Goal: Task Accomplishment & Management: Complete application form

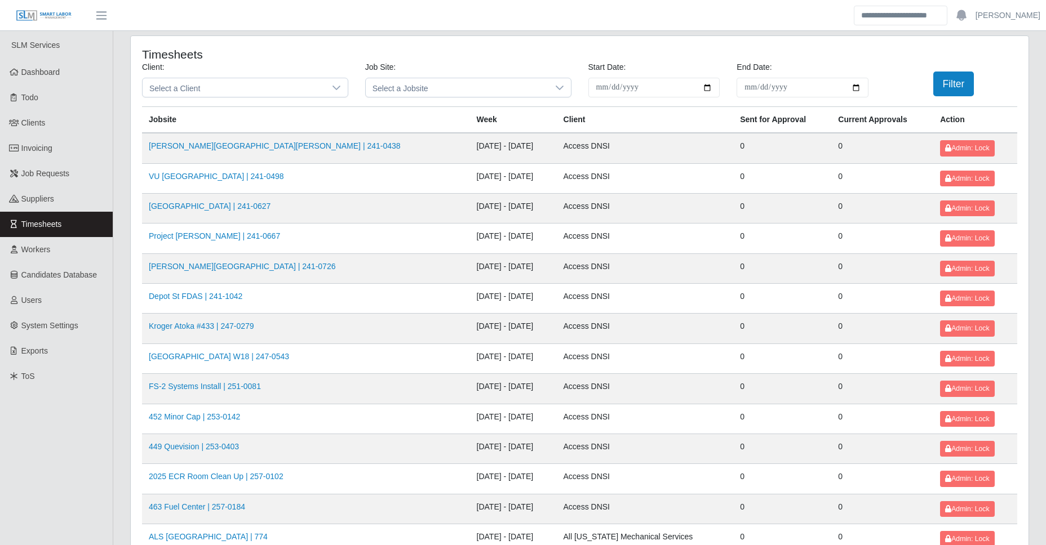
click at [236, 100] on div "**********" at bounding box center [580, 83] width 892 height 45
click at [237, 88] on span "Select a Client" at bounding box center [234, 87] width 183 height 19
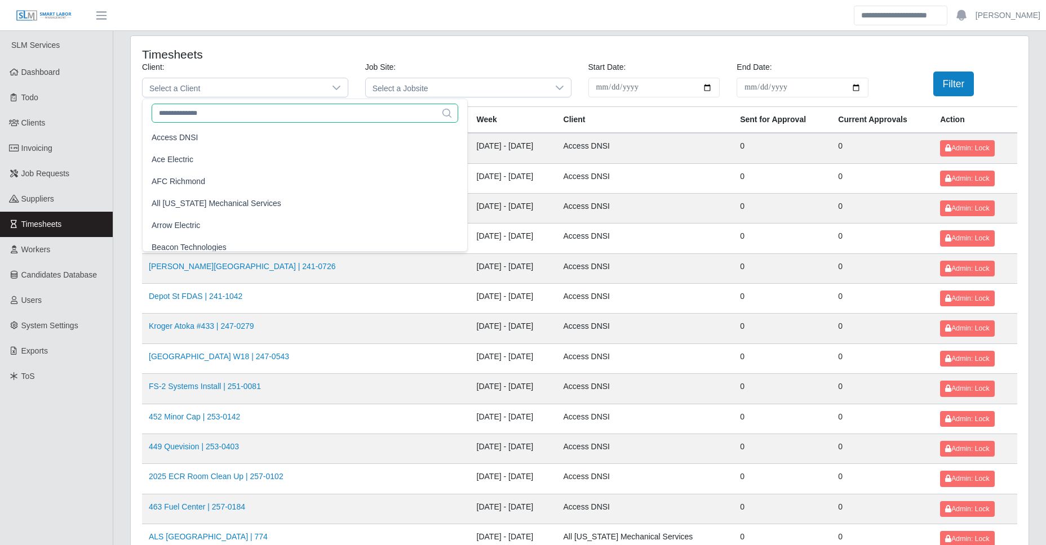
click at [214, 112] on input "text" at bounding box center [305, 113] width 307 height 19
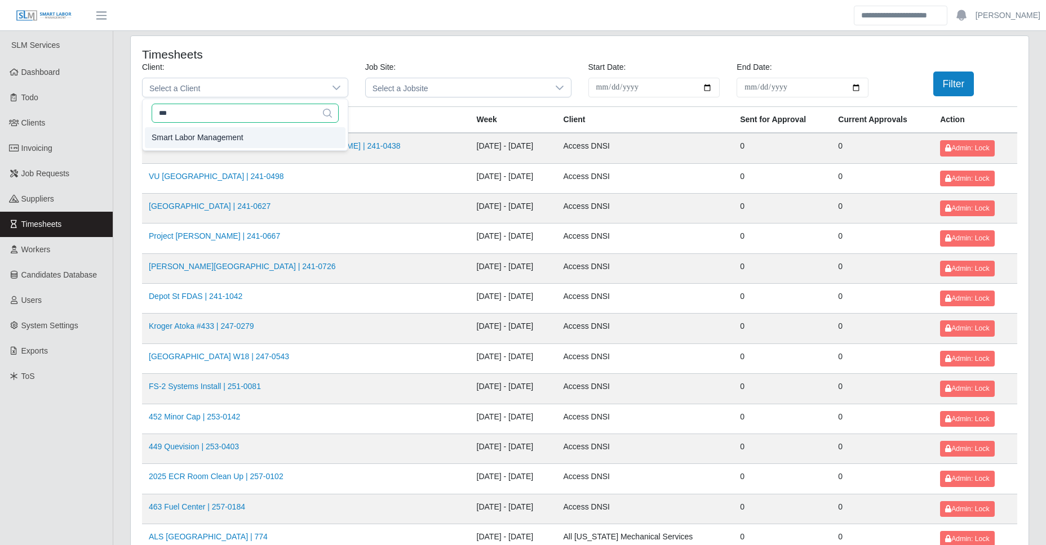
type input "***"
click at [219, 134] on span "Smart Labor Management" at bounding box center [198, 138] width 92 height 12
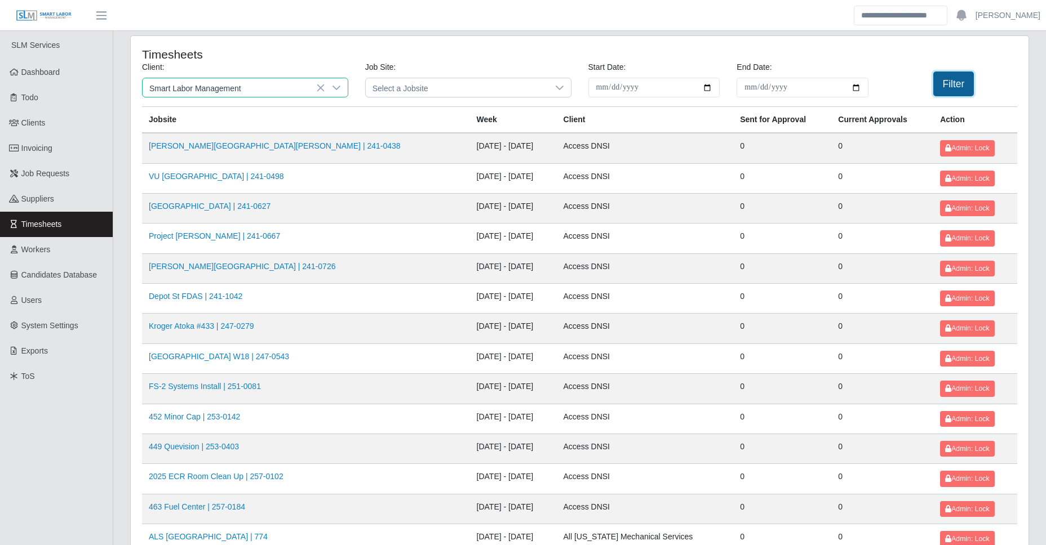
click at [956, 92] on button "Filter" at bounding box center [953, 84] width 41 height 25
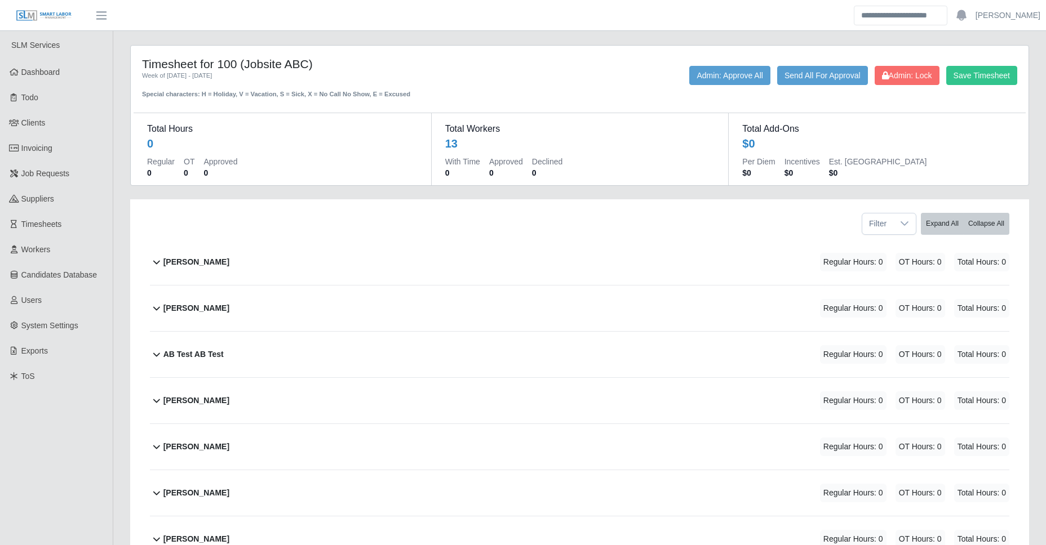
click at [321, 272] on div "[PERSON_NAME] Regular Hours: 0 OT Hours: 0 Total Hours: 0" at bounding box center [586, 262] width 846 height 46
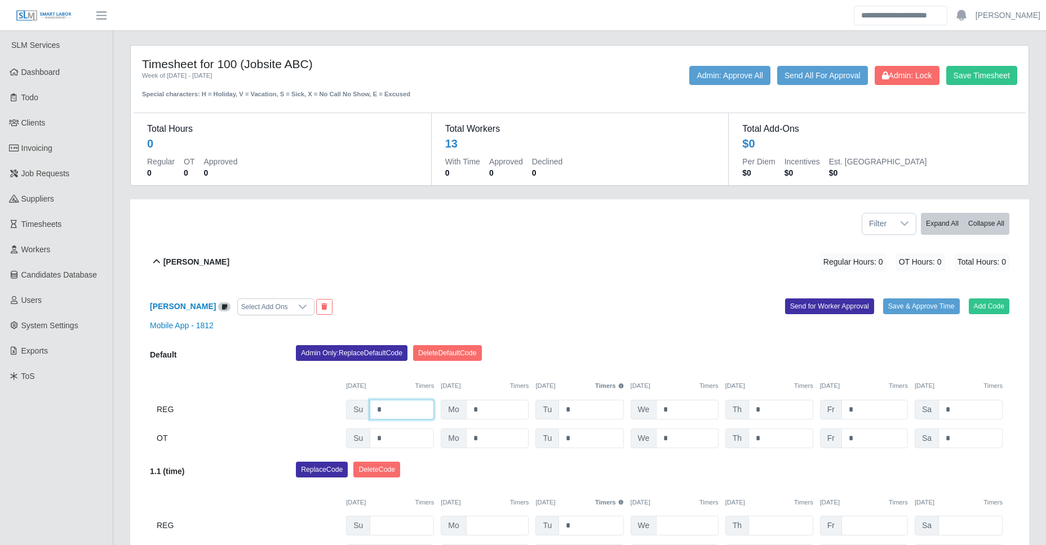
click at [389, 410] on input "*" at bounding box center [402, 410] width 64 height 20
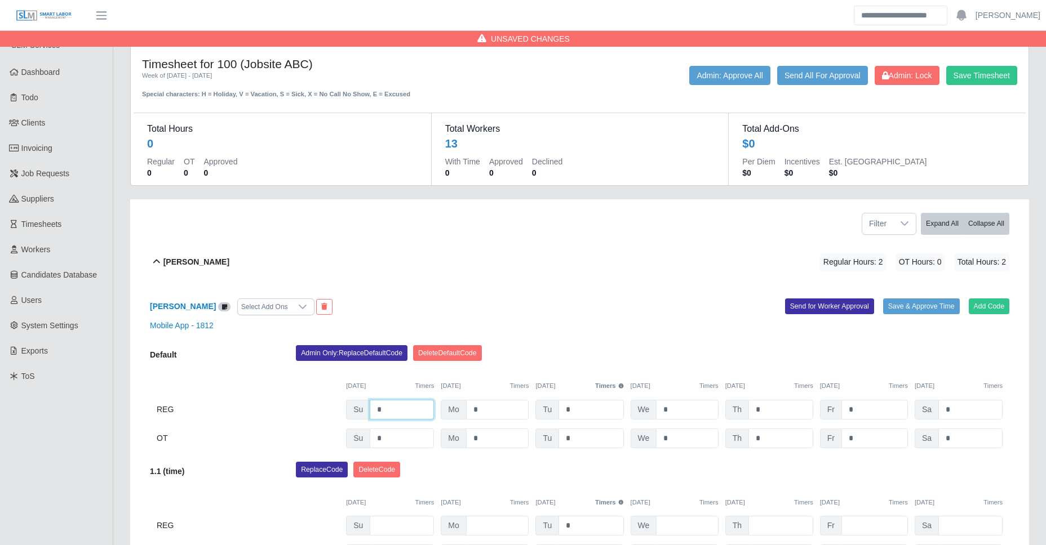
type input "*"
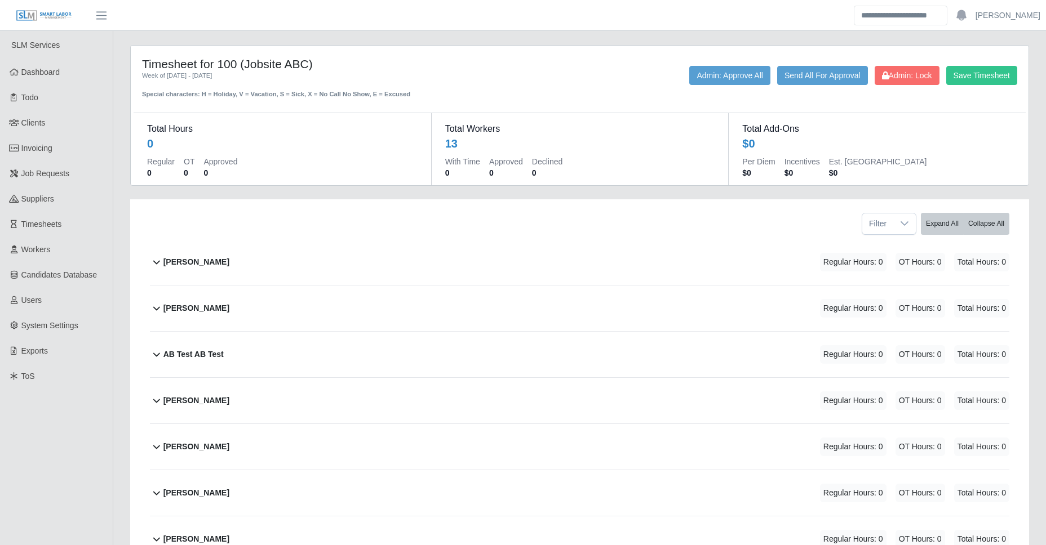
click at [381, 259] on div "[PERSON_NAME] Regular Hours: 0 OT Hours: 0 Total Hours: 0" at bounding box center [586, 262] width 846 height 46
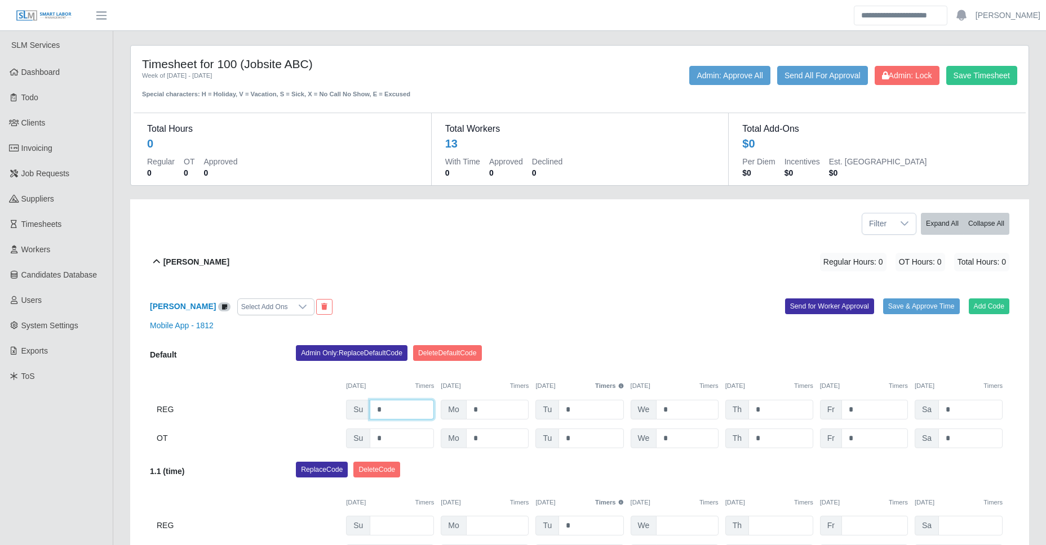
click at [396, 412] on input "*" at bounding box center [402, 410] width 64 height 20
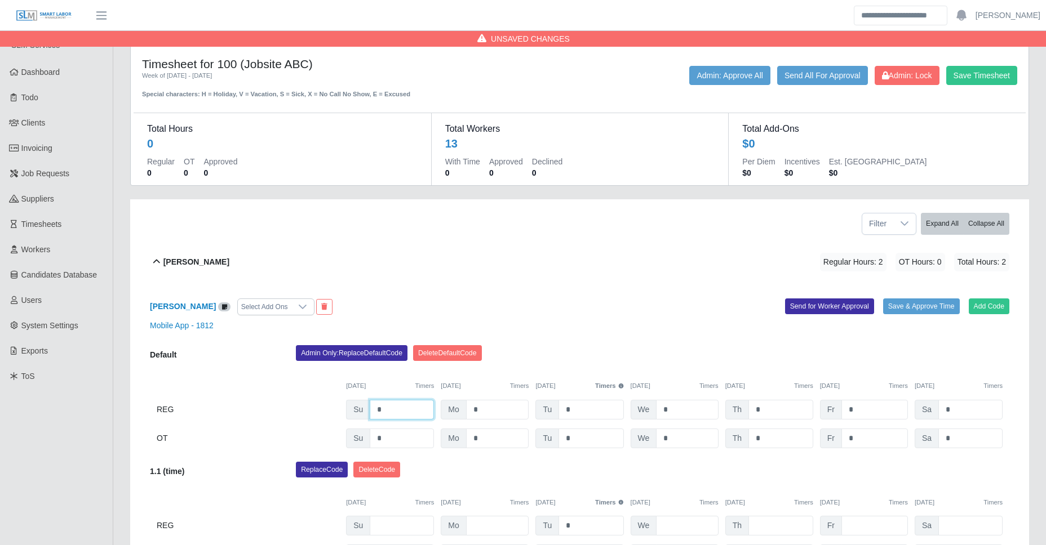
type input "*"
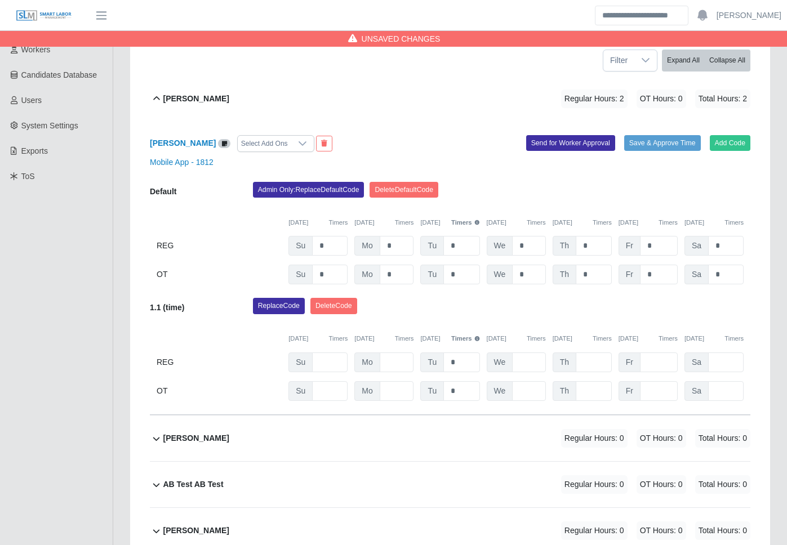
scroll to position [163, 0]
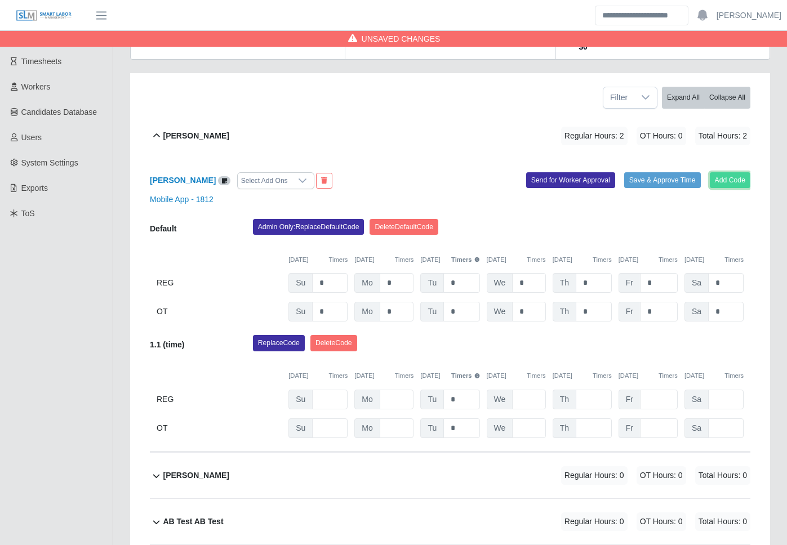
click at [748, 172] on button "Add Code" at bounding box center [730, 180] width 41 height 16
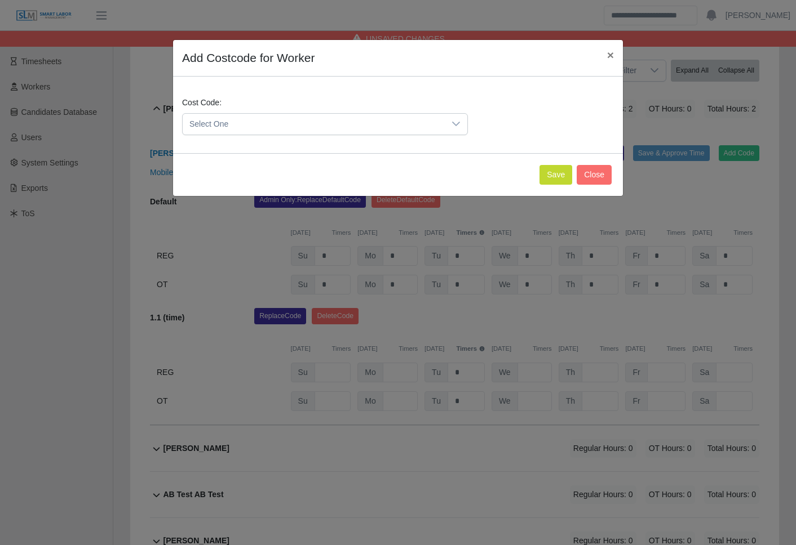
click at [397, 114] on span "Select One" at bounding box center [314, 124] width 262 height 21
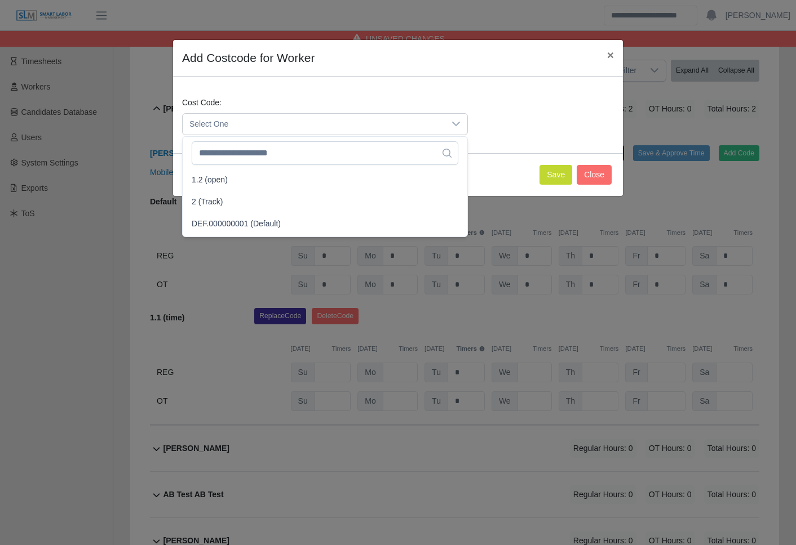
click at [394, 117] on span "Select One" at bounding box center [314, 124] width 262 height 21
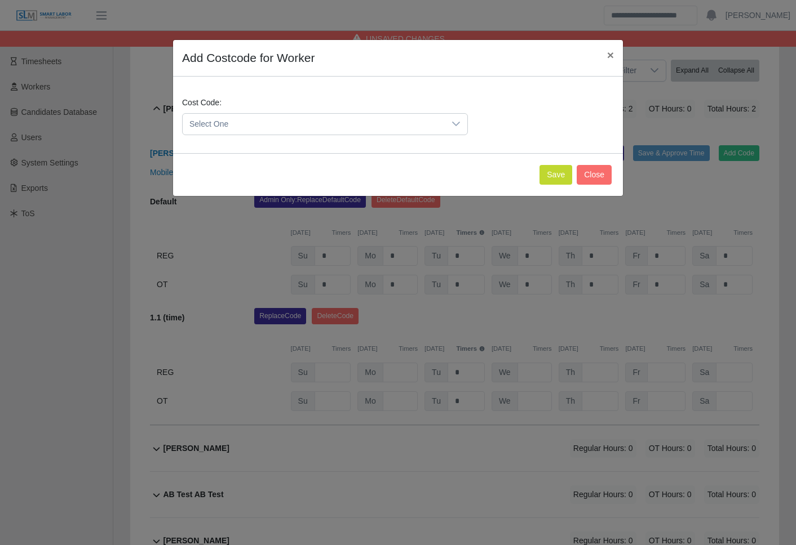
click at [394, 117] on span "Select One" at bounding box center [314, 124] width 262 height 21
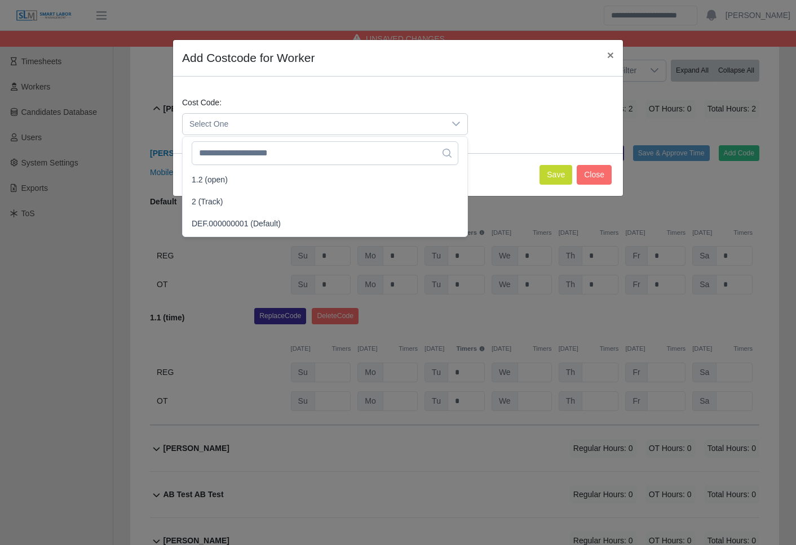
click at [394, 117] on span "Select One" at bounding box center [314, 124] width 262 height 21
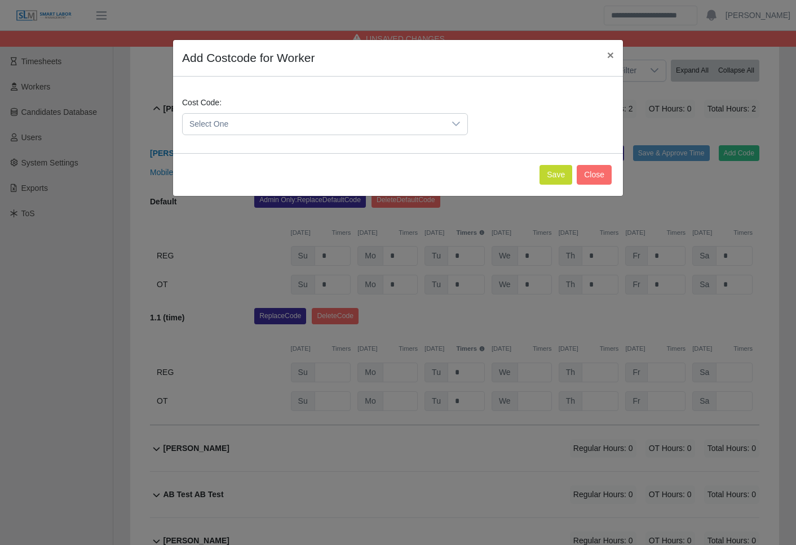
click at [223, 354] on div "Add Costcode for Worker × Cost Code: Select One Save Close" at bounding box center [398, 272] width 796 height 545
click at [592, 172] on button "Close" at bounding box center [593, 175] width 35 height 20
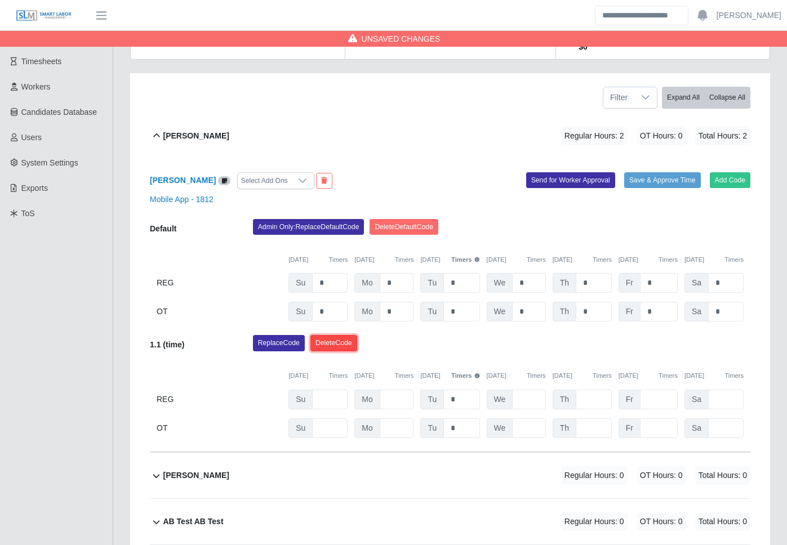
click at [353, 335] on button "Delete Code" at bounding box center [333, 343] width 47 height 16
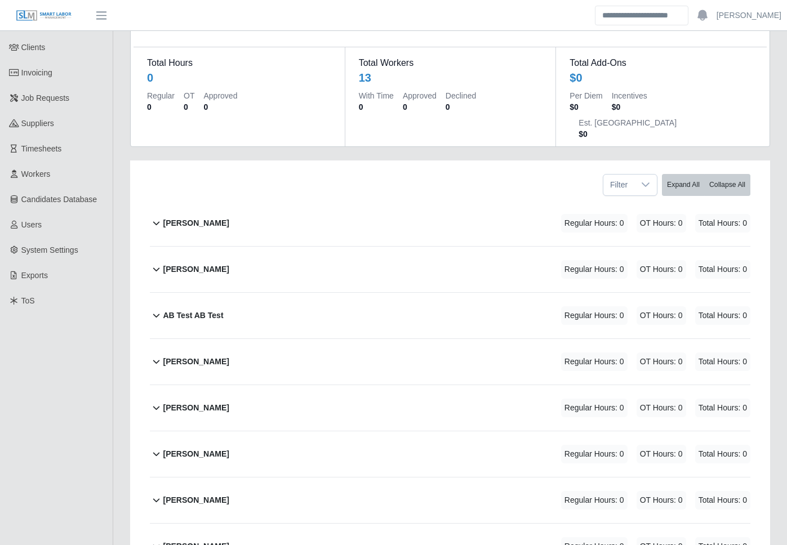
scroll to position [75, 0]
click at [303, 201] on div "[PERSON_NAME] Regular Hours: 0 OT Hours: 0 Total Hours: 0" at bounding box center [457, 224] width 588 height 46
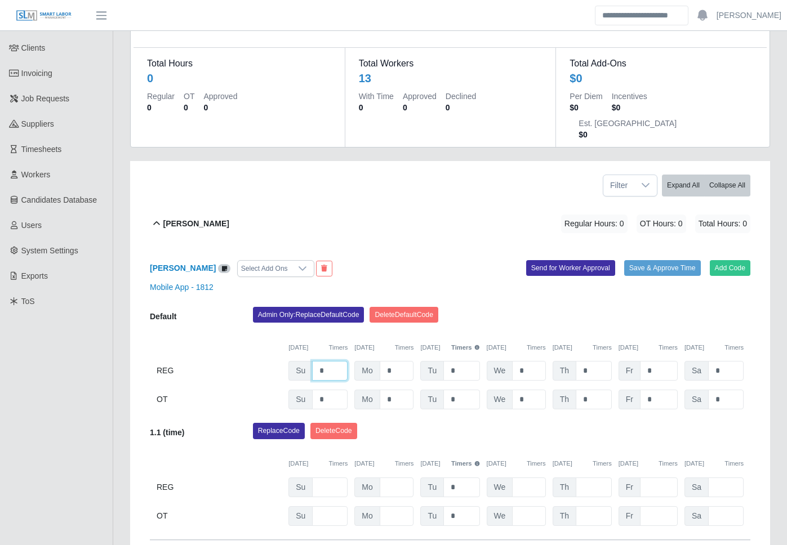
click at [343, 361] on input "*" at bounding box center [329, 371] width 35 height 20
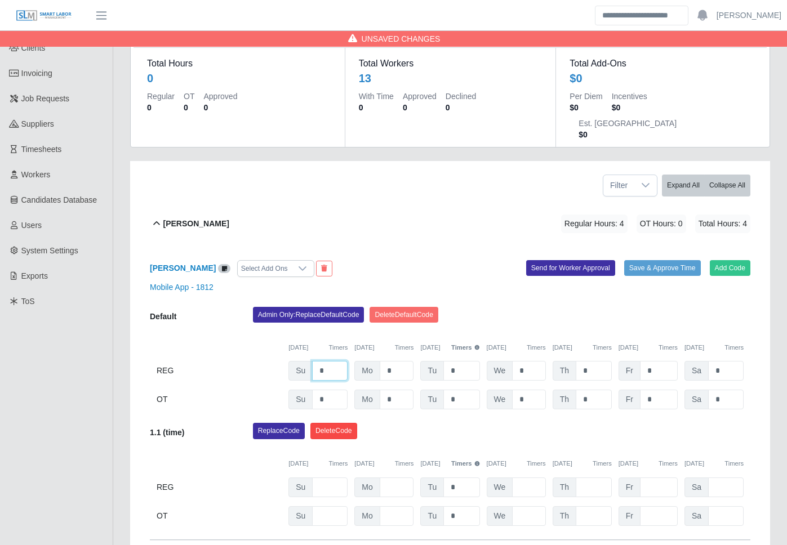
type input "*"
click at [344, 423] on button "Delete Code" at bounding box center [333, 431] width 47 height 16
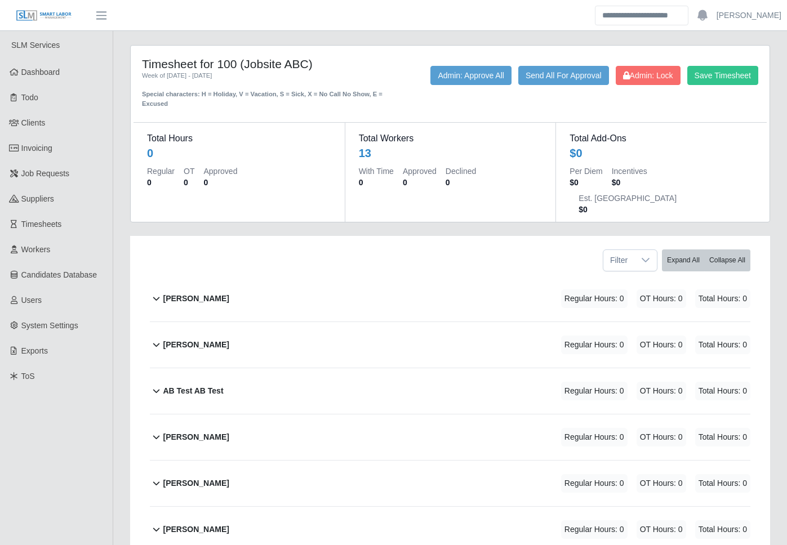
click at [324, 278] on div "[PERSON_NAME] Regular Hours: 0 OT Hours: 0 Total Hours: 0" at bounding box center [457, 299] width 588 height 46
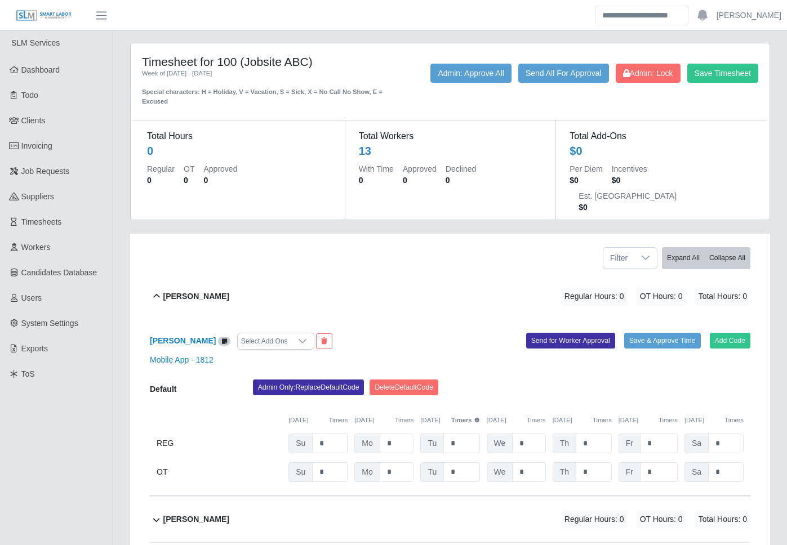
click at [317, 274] on div "[PERSON_NAME] Regular Hours: 0 OT Hours: 0 Total Hours: 0" at bounding box center [457, 297] width 588 height 46
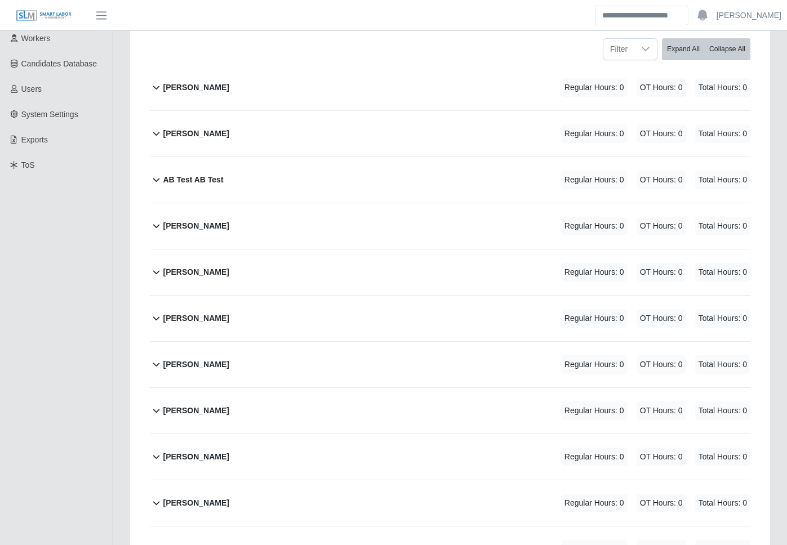
scroll to position [347, 0]
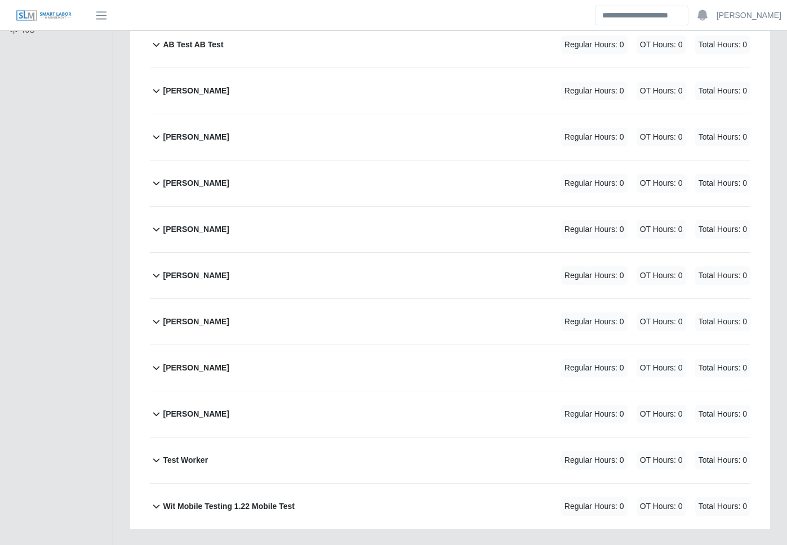
click at [217, 299] on div "Kevin Zheng Regular Hours: 0 OT Hours: 0 Total Hours: 0" at bounding box center [457, 322] width 588 height 46
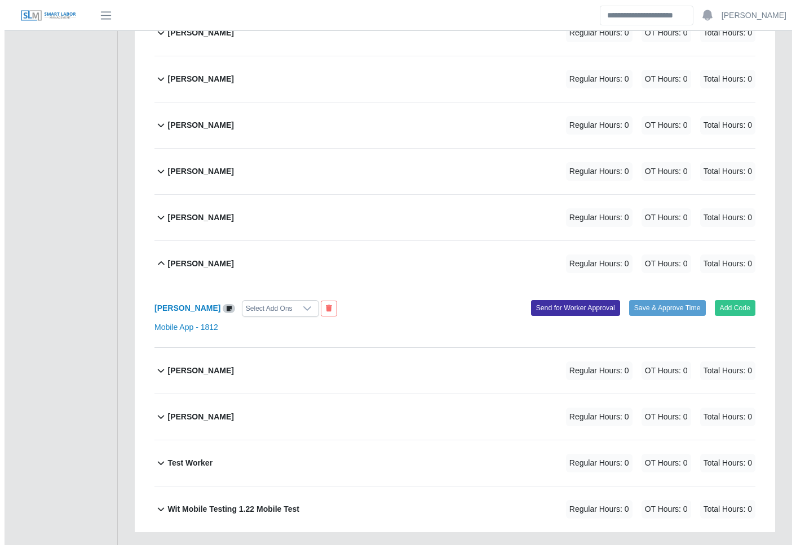
scroll to position [407, 0]
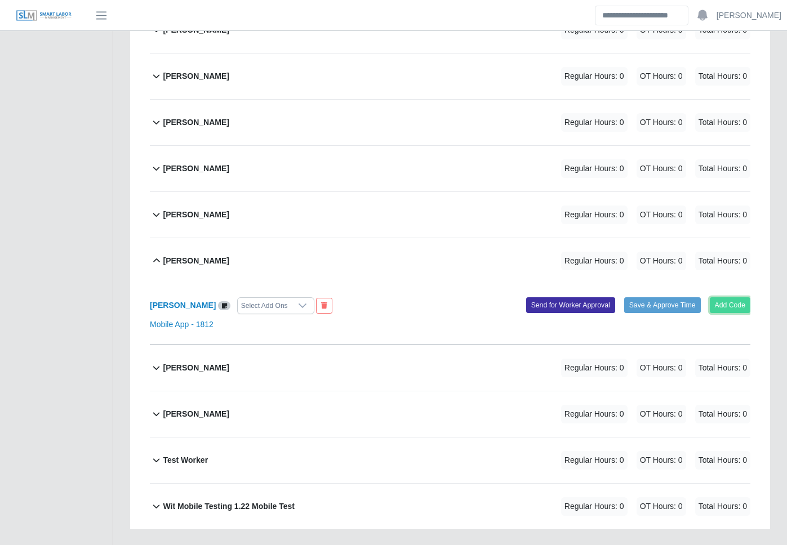
click at [726, 298] on button "Add Code" at bounding box center [730, 306] width 41 height 16
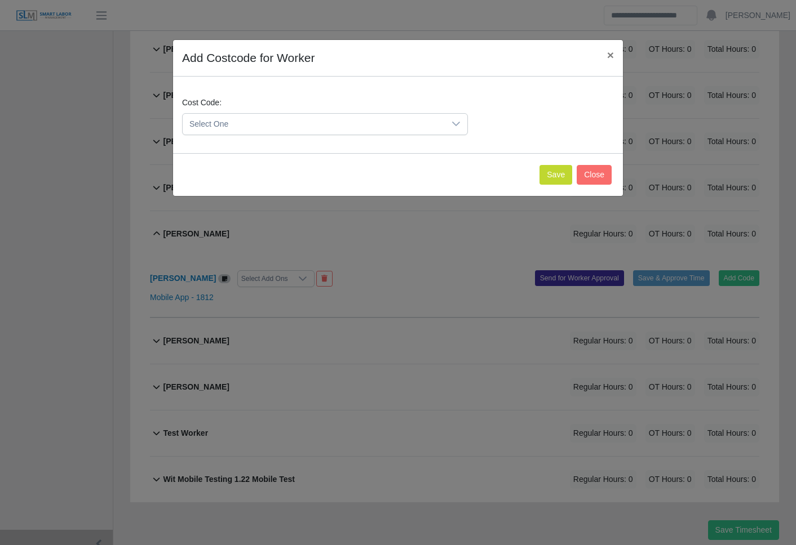
click at [316, 122] on span "Select One" at bounding box center [314, 124] width 262 height 21
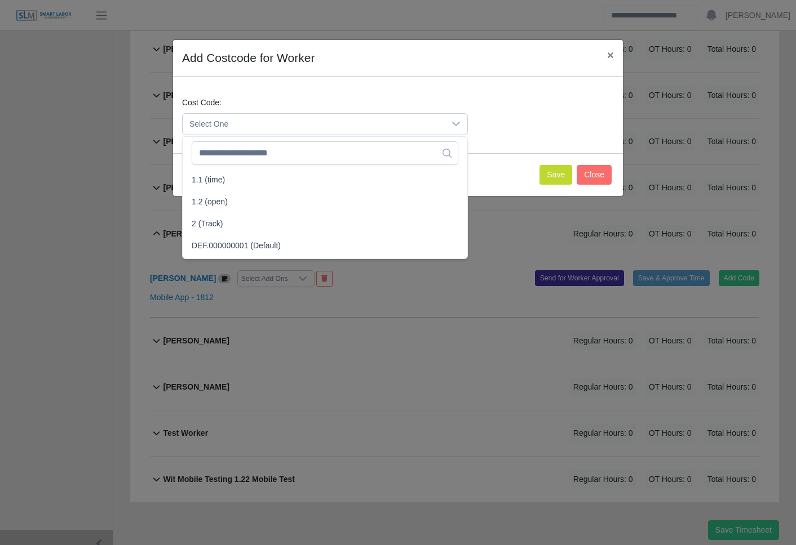
click at [211, 167] on ul "1.1 (time) 1.2 (open) 2 (Track) DEF.000000001 (Default)" at bounding box center [325, 212] width 285 height 91
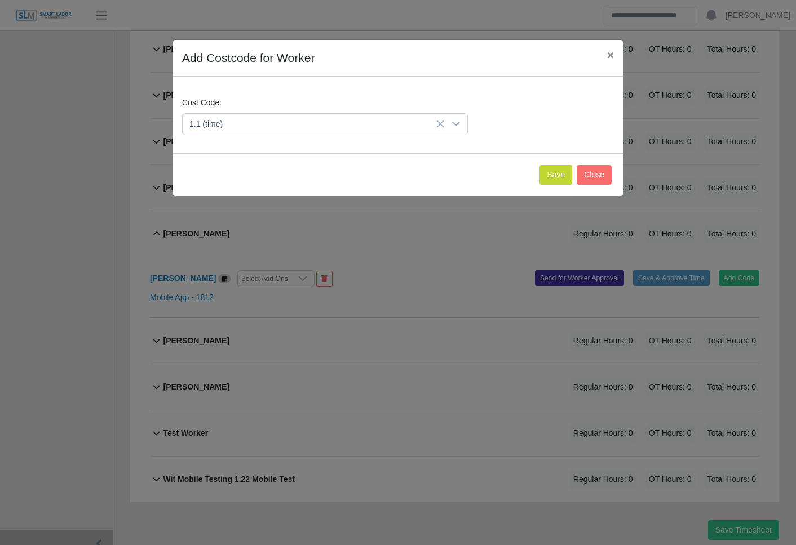
click at [214, 178] on span "1.1 (time)" at bounding box center [208, 180] width 33 height 12
drag, startPoint x: 589, startPoint y: 174, endPoint x: 578, endPoint y: 173, distance: 11.3
click at [578, 173] on button "Close" at bounding box center [593, 175] width 35 height 20
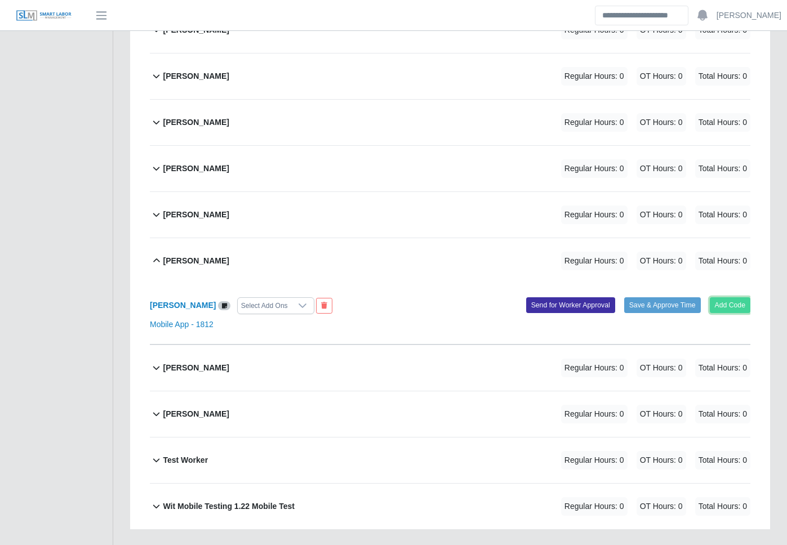
click at [724, 298] on button "Add Code" at bounding box center [730, 306] width 41 height 16
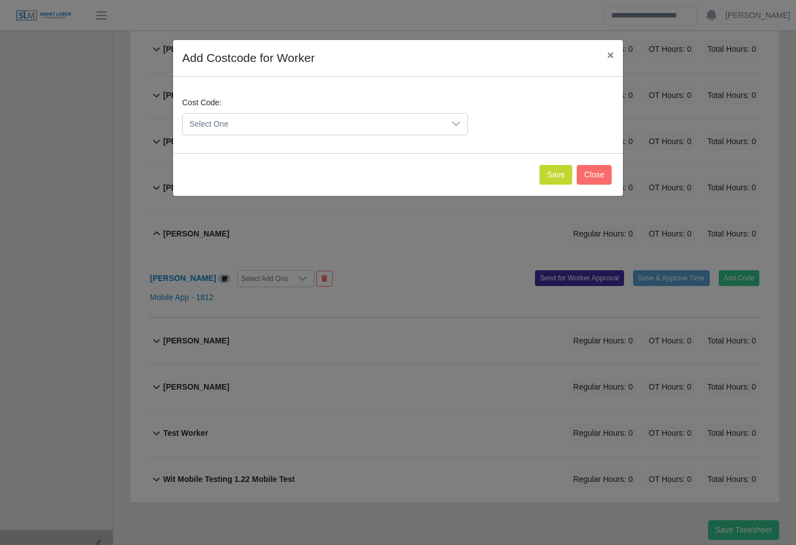
click at [395, 123] on span "Select One" at bounding box center [314, 124] width 262 height 21
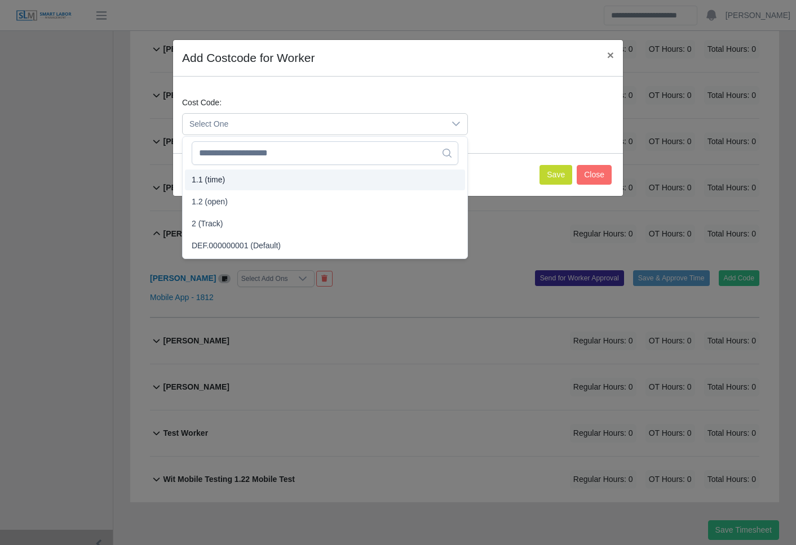
click at [246, 176] on li "1.1 (time)" at bounding box center [325, 180] width 280 height 21
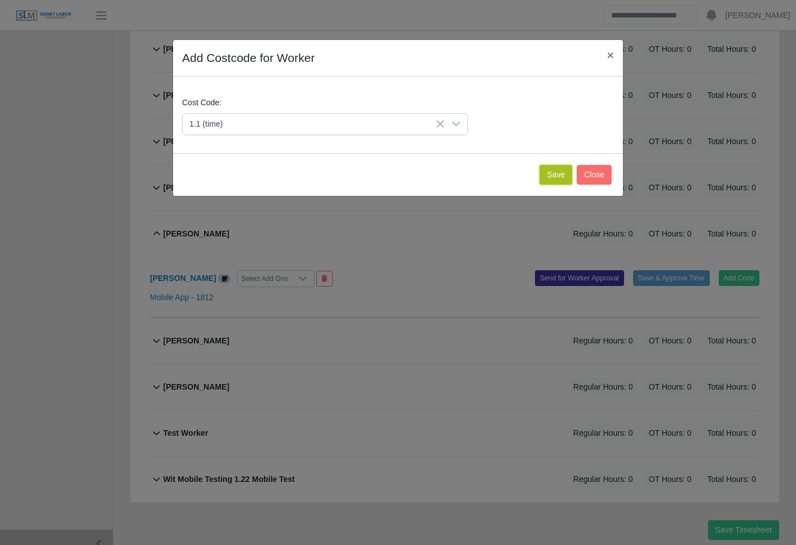
click at [547, 176] on button "Save" at bounding box center [555, 175] width 33 height 20
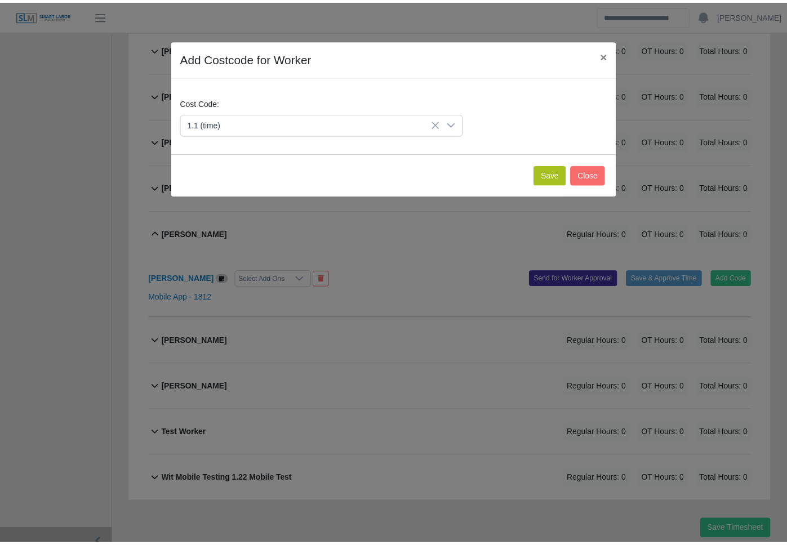
scroll to position [524, 0]
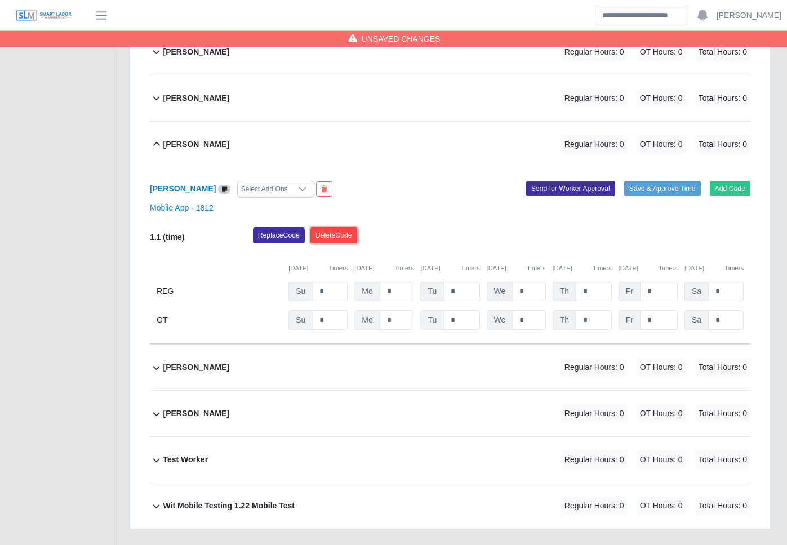
click at [342, 228] on button "Delete Code" at bounding box center [333, 236] width 47 height 16
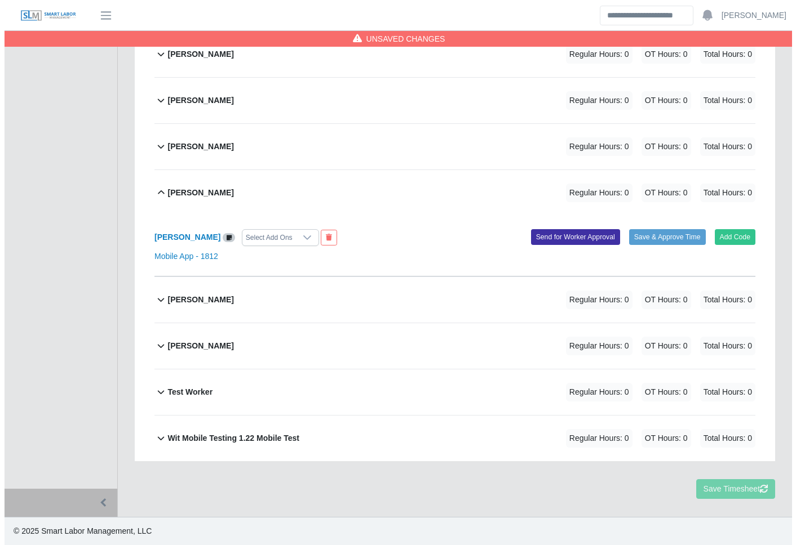
scroll to position [407, 0]
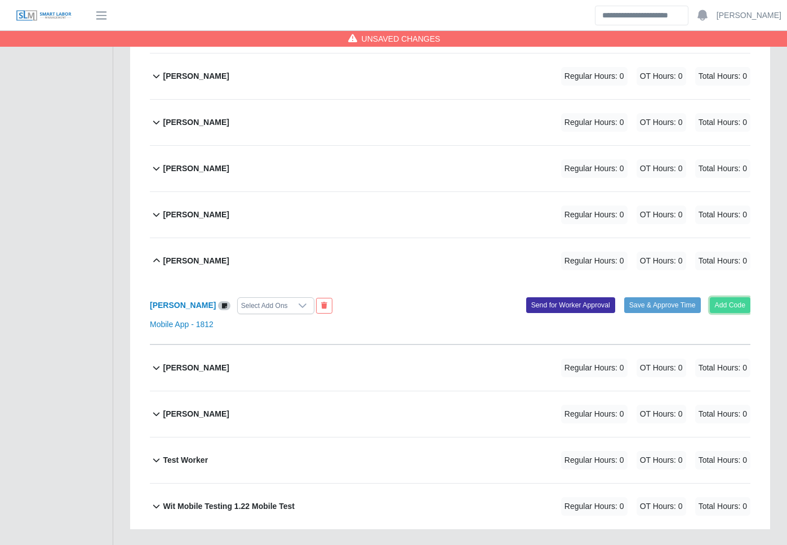
click at [726, 298] on button "Add Code" at bounding box center [730, 306] width 41 height 16
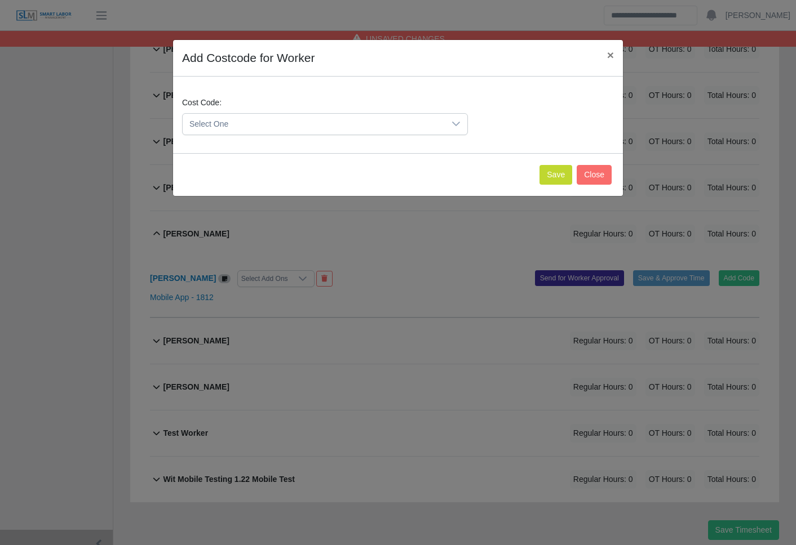
click at [367, 121] on span "Select One" at bounding box center [314, 124] width 262 height 21
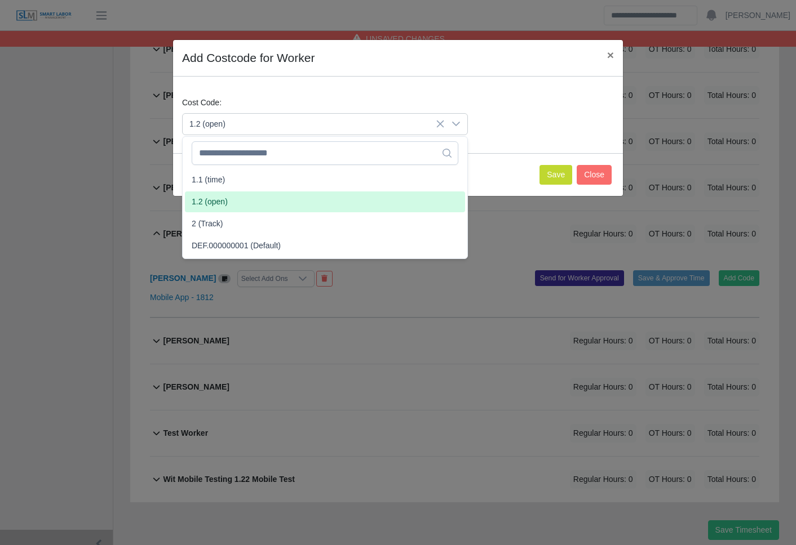
click at [237, 192] on li "1.2 (open)" at bounding box center [325, 202] width 280 height 21
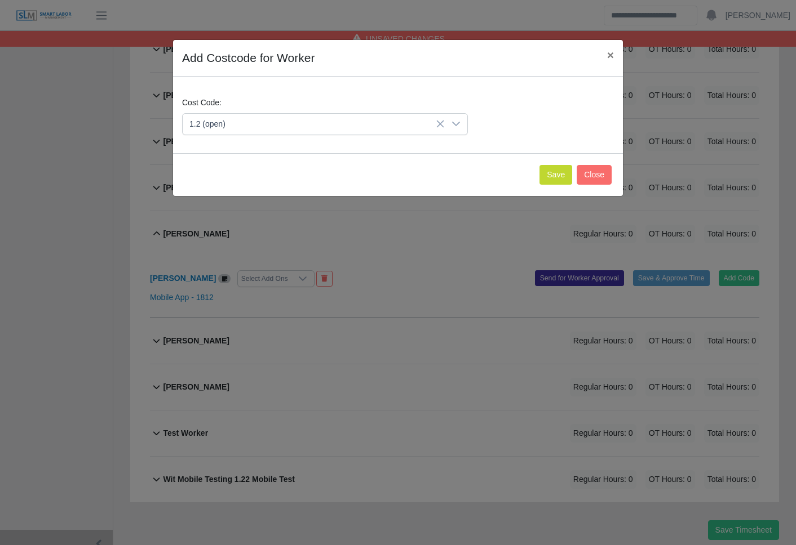
click at [549, 185] on div "Save Close" at bounding box center [398, 174] width 450 height 43
click at [552, 181] on button "Save" at bounding box center [555, 175] width 33 height 20
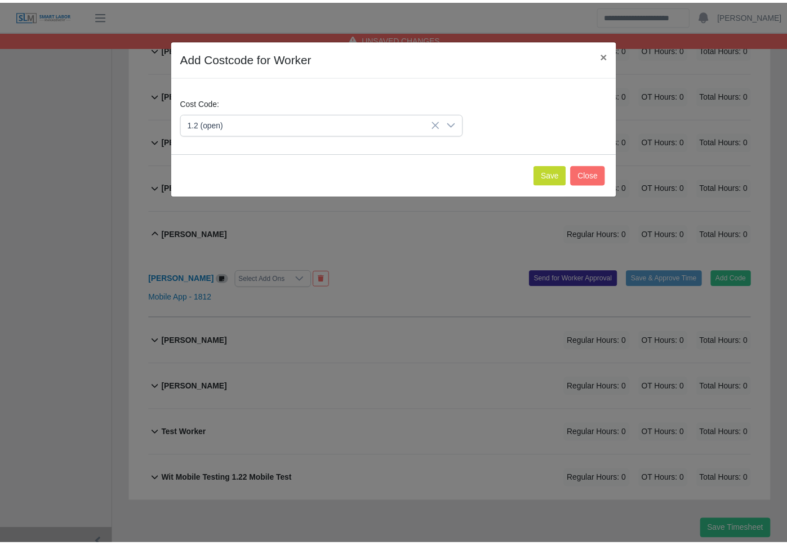
scroll to position [524, 0]
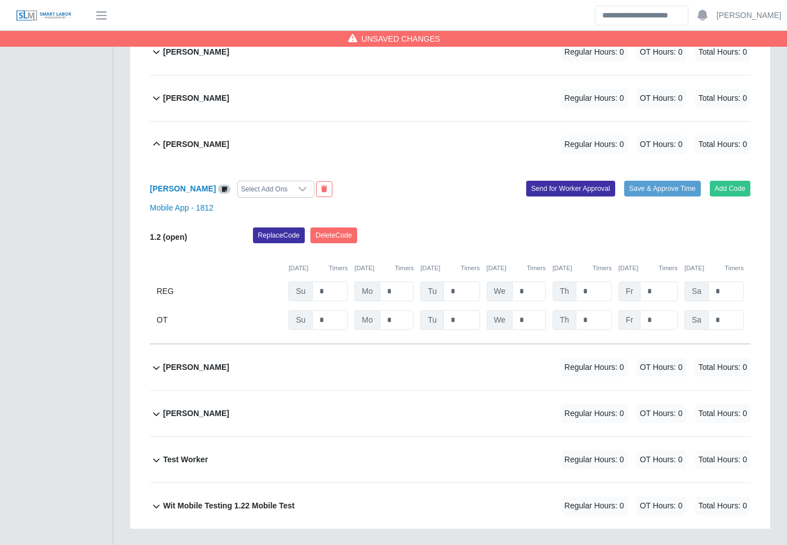
click at [267, 228] on div "Replace Code Delete Code" at bounding box center [502, 239] width 514 height 23
click at [272, 228] on button "Replace Code" at bounding box center [279, 236] width 52 height 16
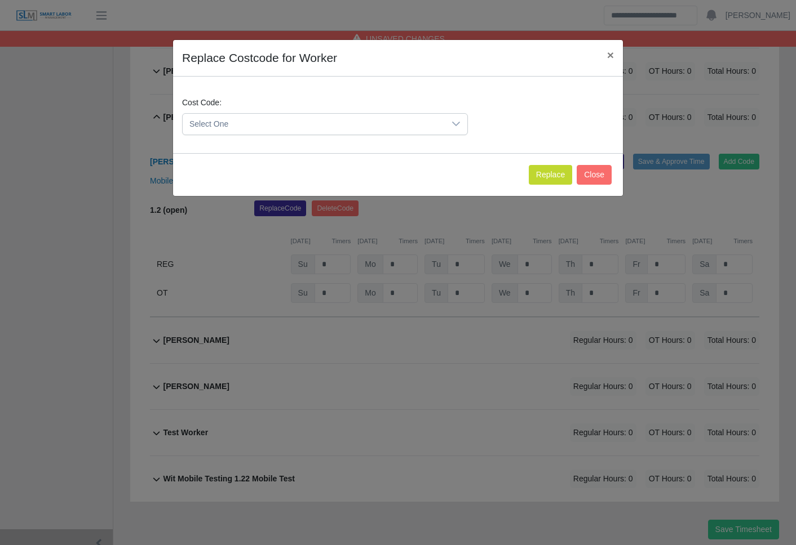
drag, startPoint x: 363, startPoint y: 117, endPoint x: 356, endPoint y: 122, distance: 8.5
click at [360, 118] on span "Select One" at bounding box center [314, 124] width 262 height 21
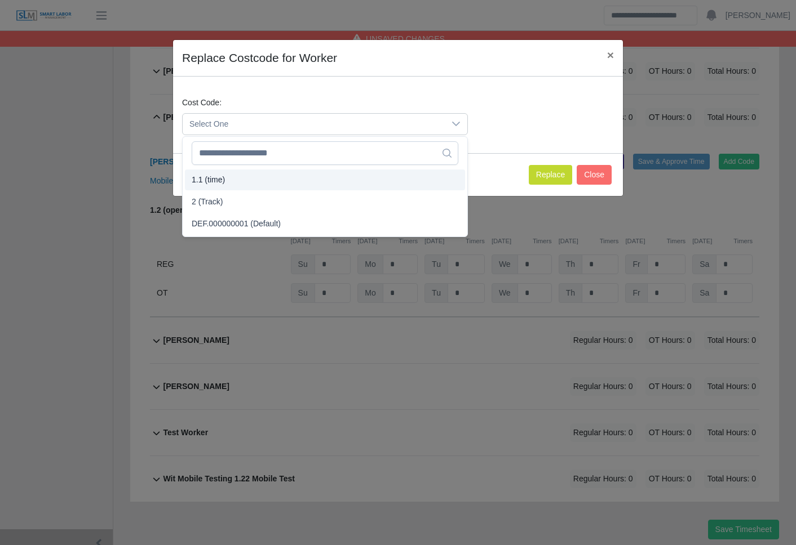
click at [240, 179] on li "1.1 (time)" at bounding box center [325, 180] width 280 height 21
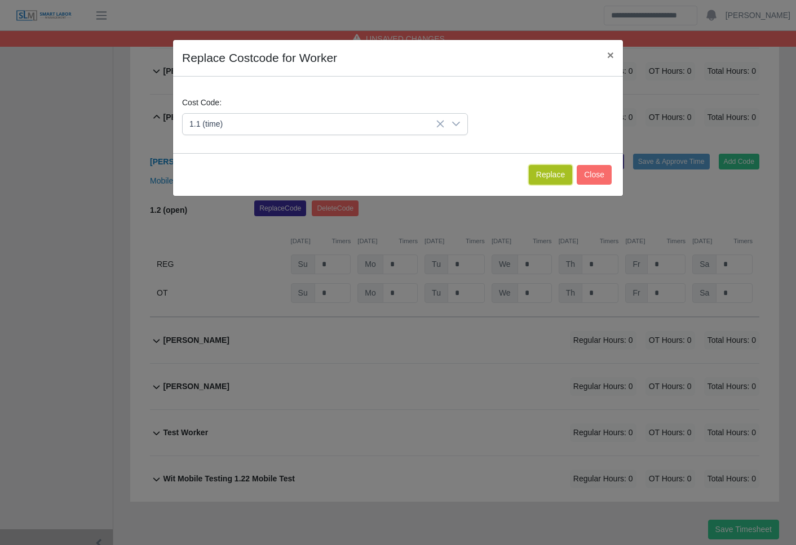
click at [548, 168] on button "Replace" at bounding box center [550, 175] width 43 height 20
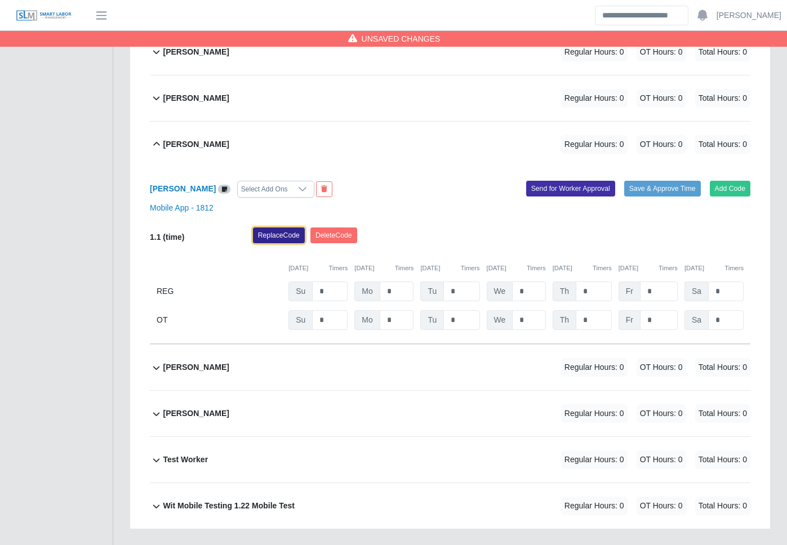
click at [286, 228] on button "Replace Code" at bounding box center [279, 236] width 52 height 16
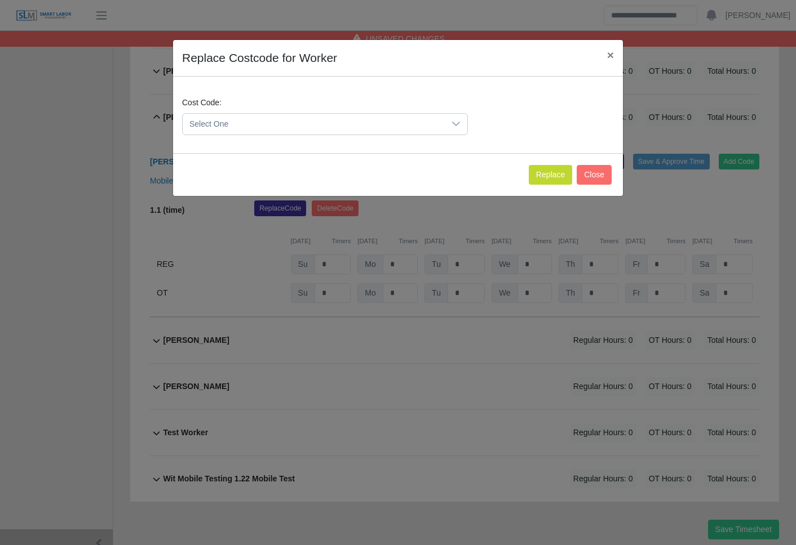
click at [272, 123] on span "Select One" at bounding box center [314, 124] width 262 height 21
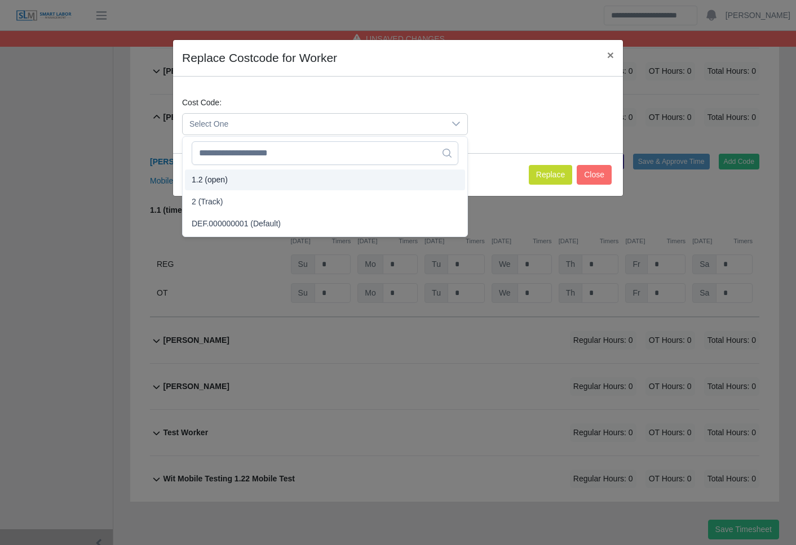
click at [262, 177] on li "1.2 (open)" at bounding box center [325, 180] width 280 height 21
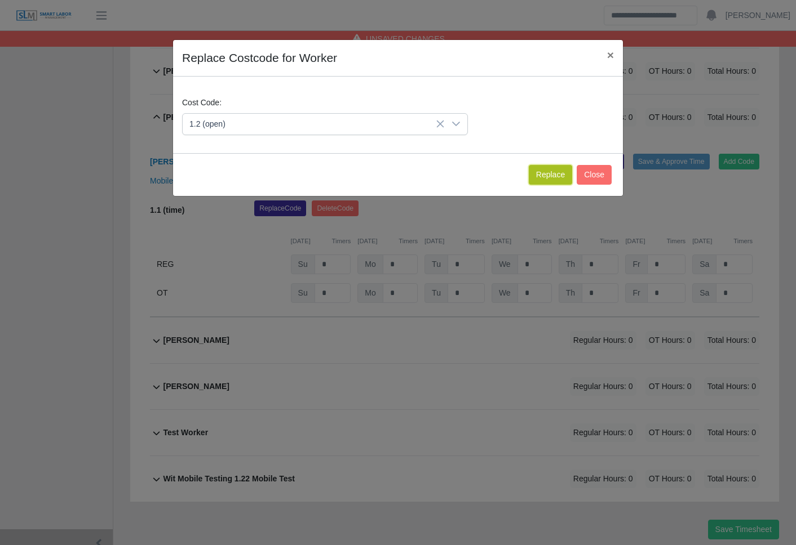
click at [544, 174] on button "Replace" at bounding box center [550, 175] width 43 height 20
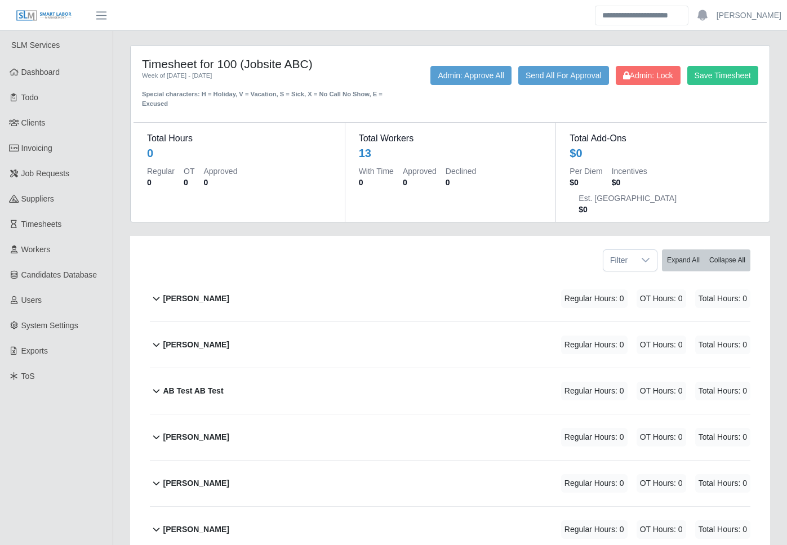
click at [268, 277] on div "[PERSON_NAME] Regular Hours: 0 OT Hours: 0 Total Hours: 0" at bounding box center [457, 299] width 588 height 46
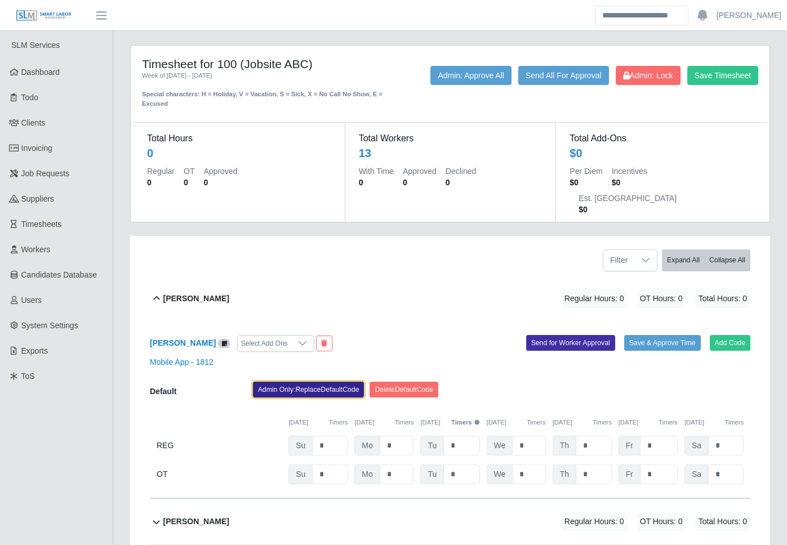
click at [312, 382] on button "Admin Only: Replace Default Code" at bounding box center [309, 390] width 112 height 16
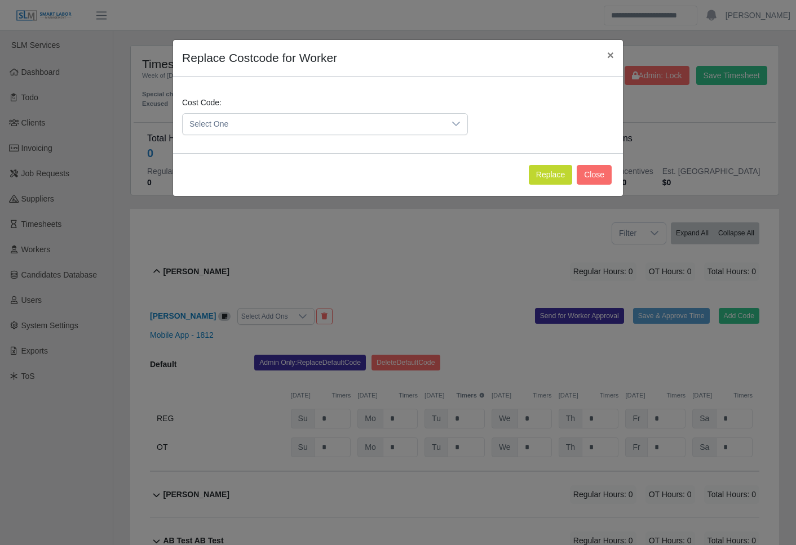
click at [327, 266] on div "Replace Costcode for Worker × Cost Code: Select One Replace Close" at bounding box center [398, 272] width 796 height 545
click at [594, 179] on button "Close" at bounding box center [593, 175] width 35 height 20
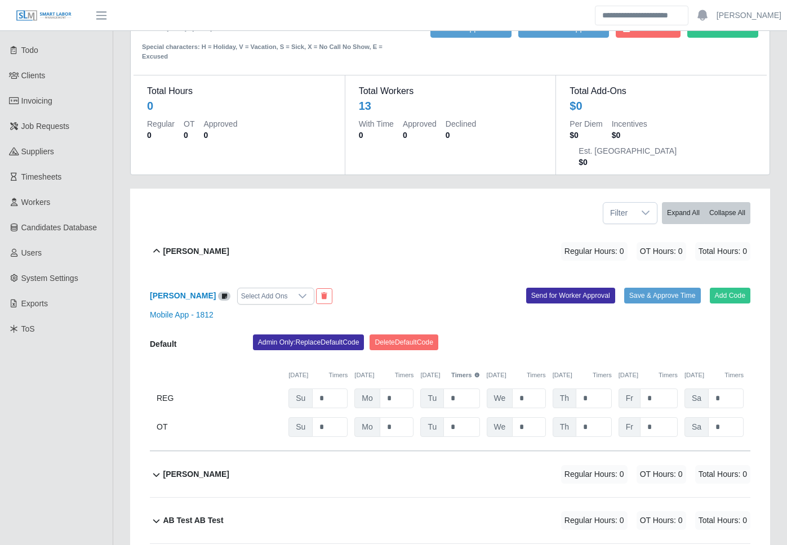
click at [278, 452] on div "[PERSON_NAME] Regular Hours: 0 OT Hours: 0 Total Hours: 0" at bounding box center [457, 475] width 588 height 46
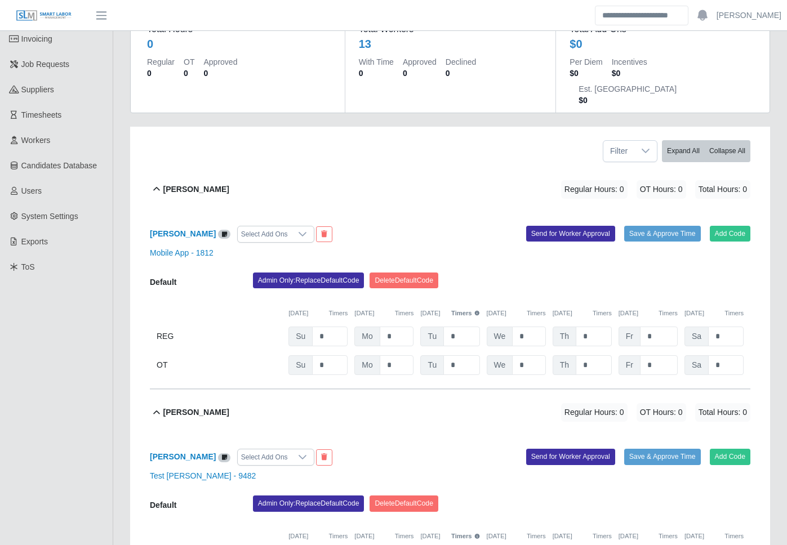
scroll to position [262, 0]
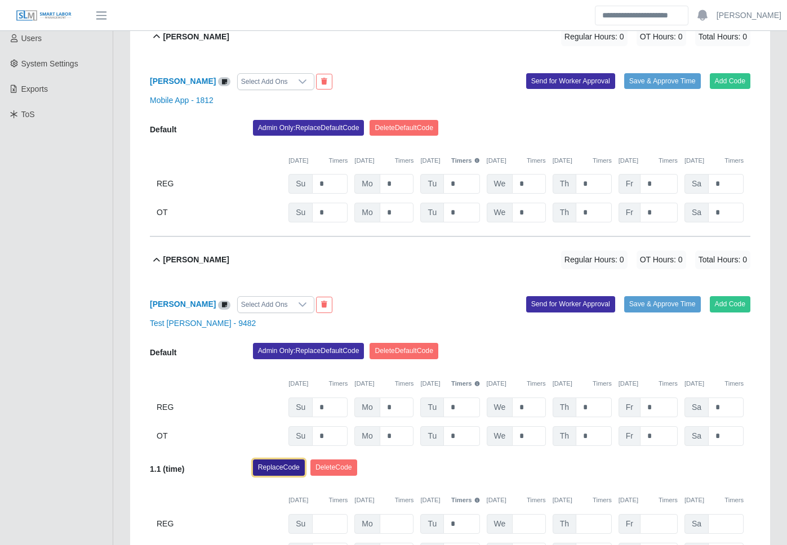
click at [290, 460] on button "Replace Code" at bounding box center [279, 468] width 52 height 16
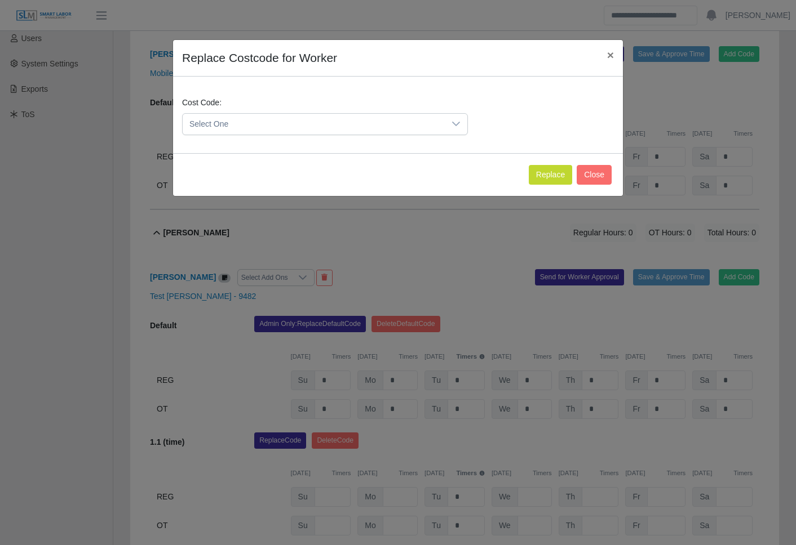
click at [285, 134] on span "Select One" at bounding box center [314, 124] width 262 height 21
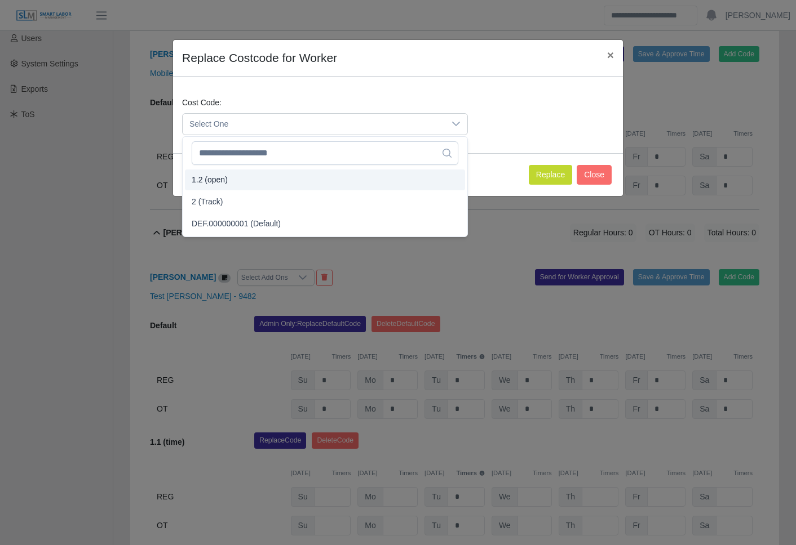
click at [215, 183] on span "1.2 (open)" at bounding box center [210, 180] width 36 height 12
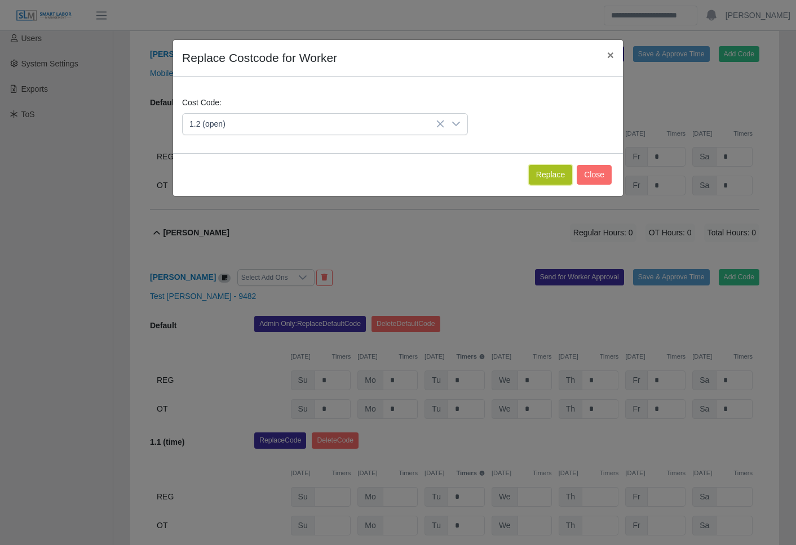
click at [548, 182] on button "Replace" at bounding box center [550, 175] width 43 height 20
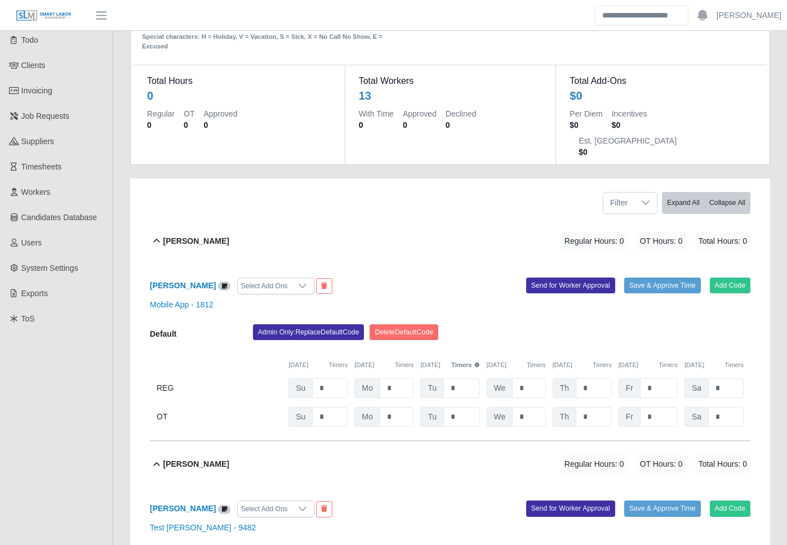
scroll to position [210, 0]
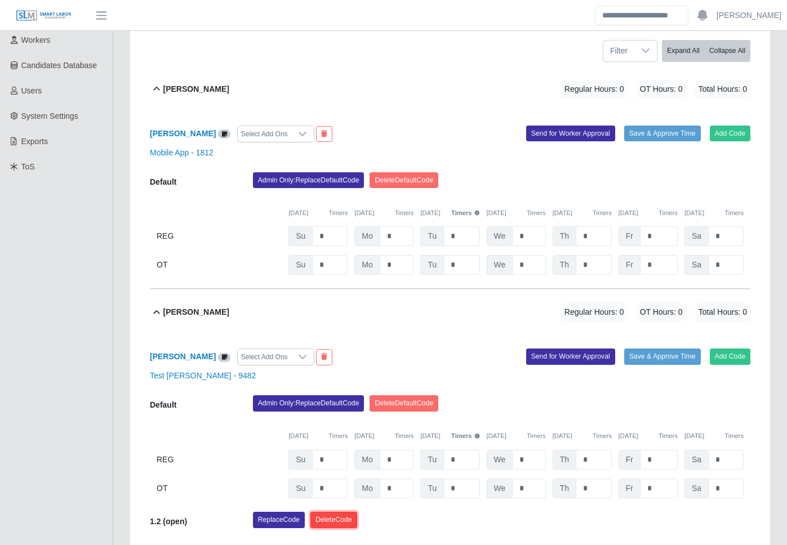
click at [338, 512] on button "Delete Code" at bounding box center [333, 520] width 47 height 16
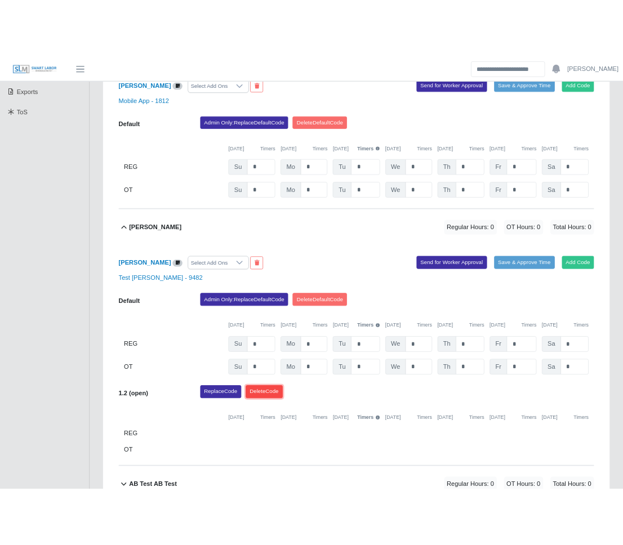
scroll to position [374, 0]
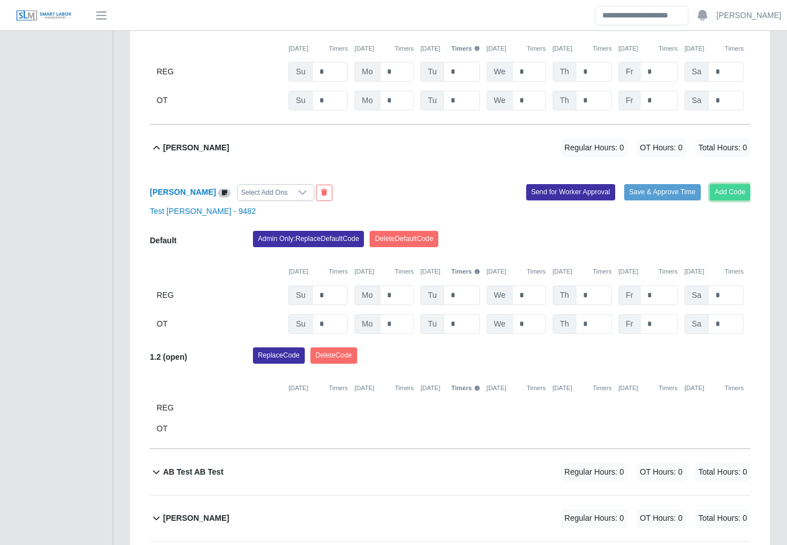
click at [738, 184] on button "Add Code" at bounding box center [730, 192] width 41 height 16
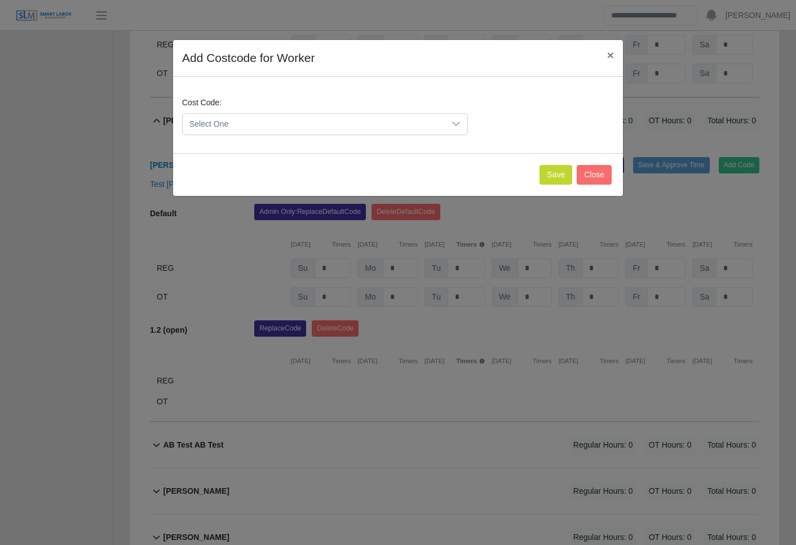
click at [353, 119] on span "Select One" at bounding box center [314, 124] width 262 height 21
click at [338, 183] on li "1.1 (time)" at bounding box center [325, 180] width 280 height 21
click at [556, 174] on button "Save" at bounding box center [555, 175] width 33 height 20
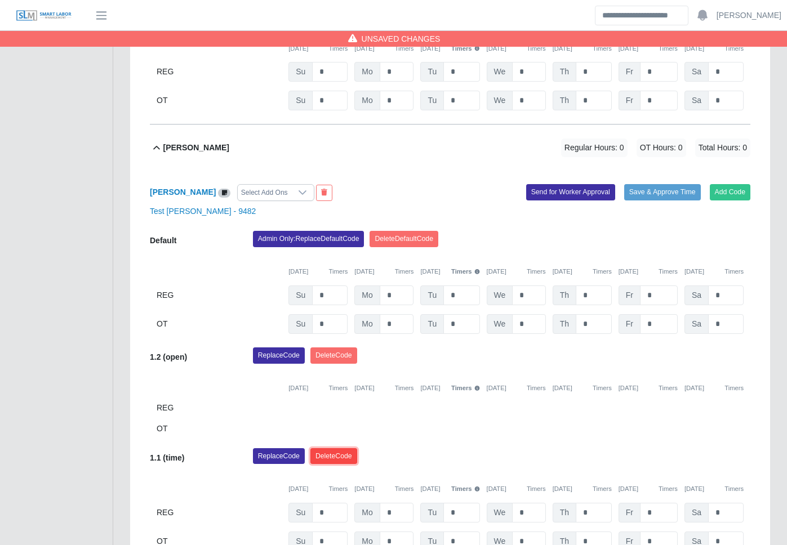
click at [353, 449] on button "Delete Code" at bounding box center [333, 457] width 47 height 16
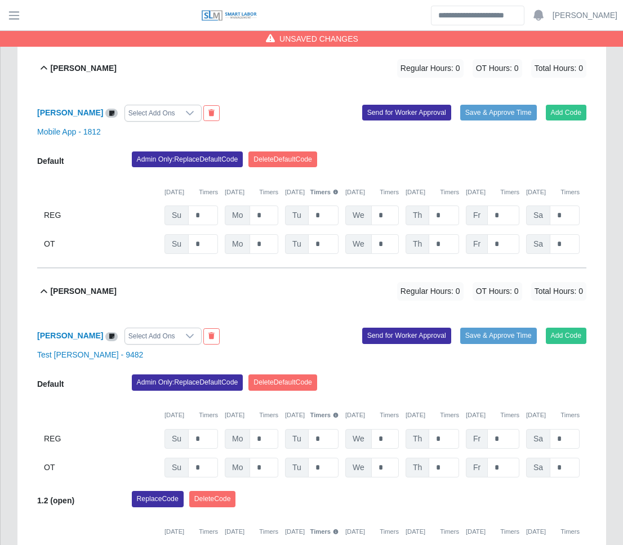
scroll to position [0, 0]
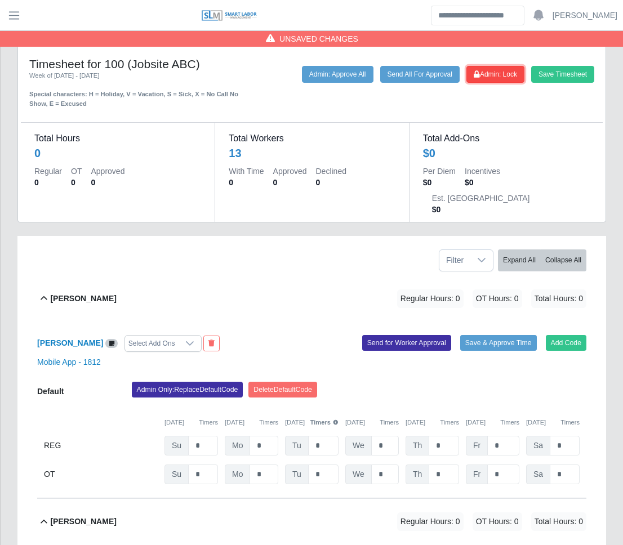
click at [498, 80] on button "Admin: Lock" at bounding box center [496, 74] width 58 height 17
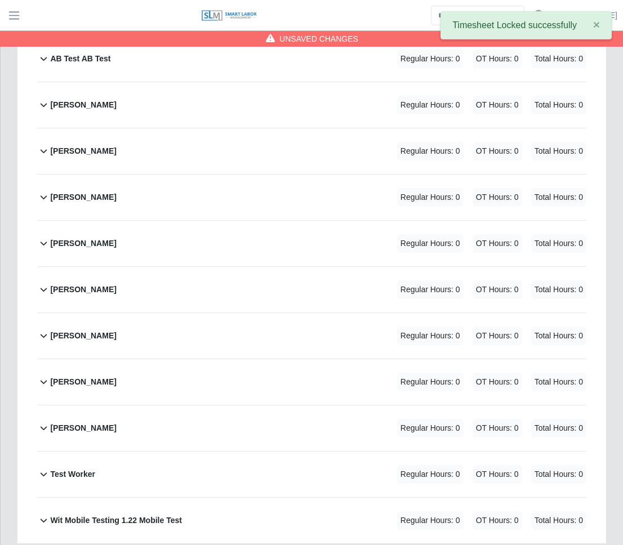
scroll to position [843, 0]
